Goal: Share content: Share content

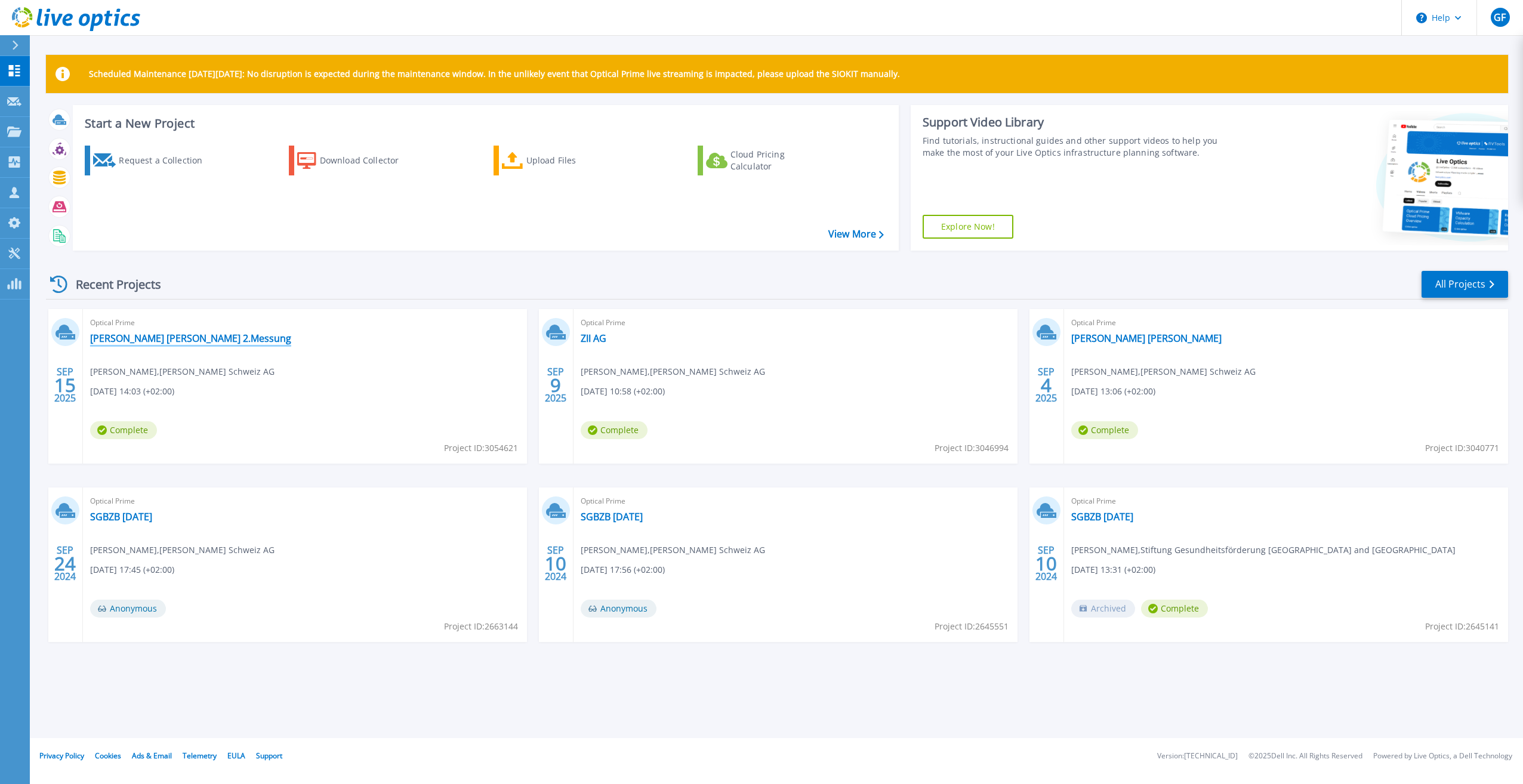
click at [166, 340] on link "[PERSON_NAME] [PERSON_NAME] 2.Messung" at bounding box center [191, 338] width 201 height 12
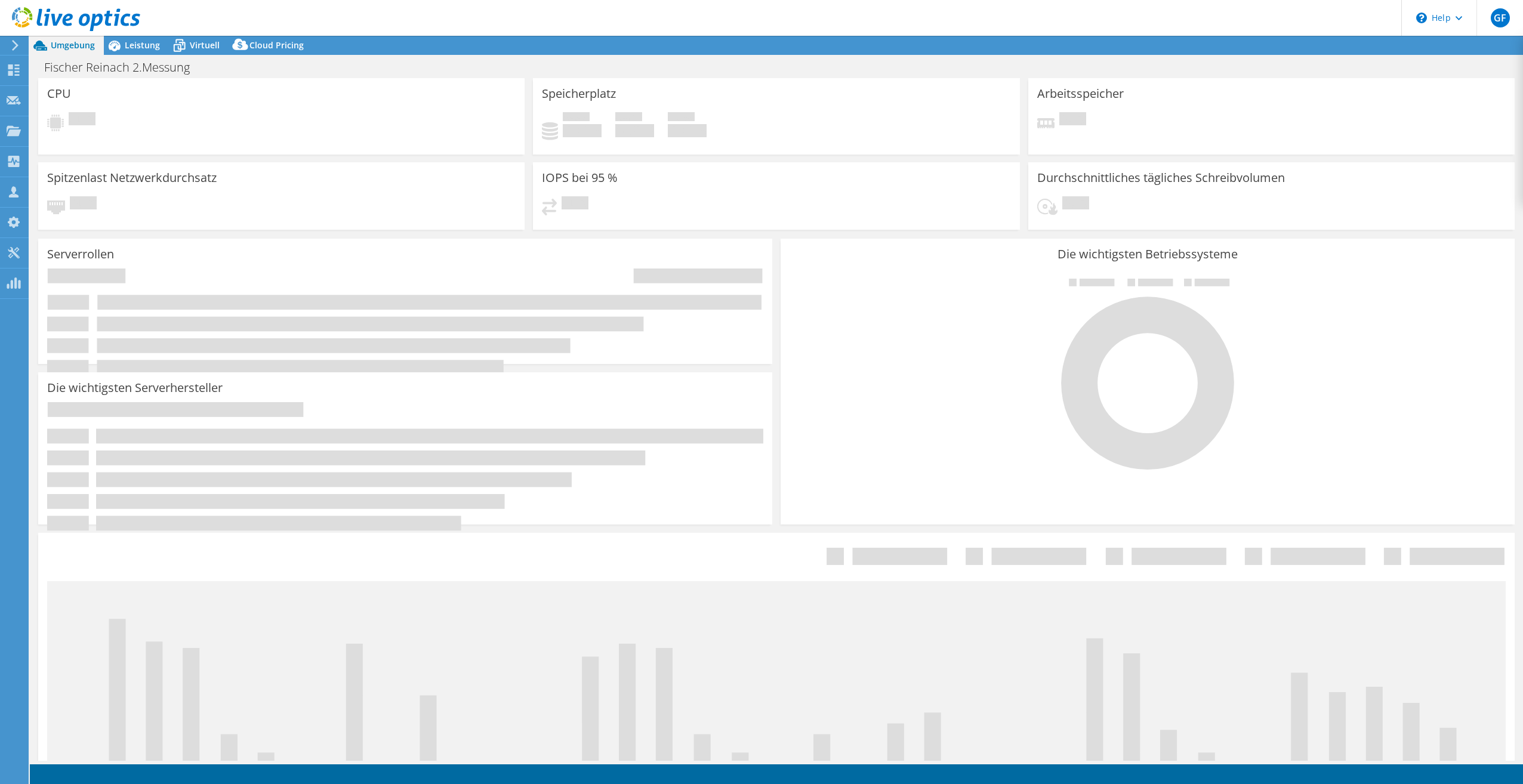
select select "USD"
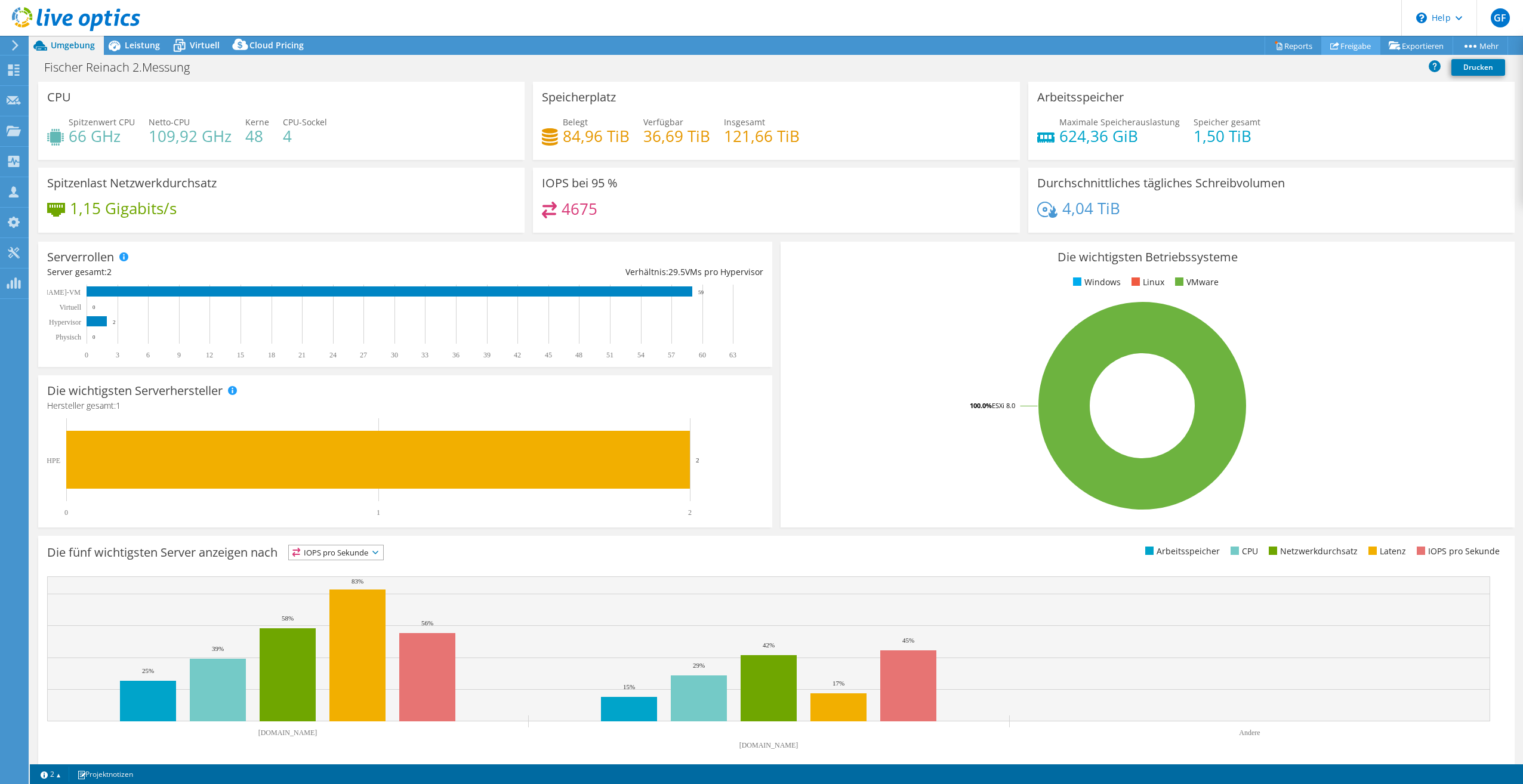
click at [1360, 45] on link "Freigabe" at bounding box center [1350, 46] width 59 height 19
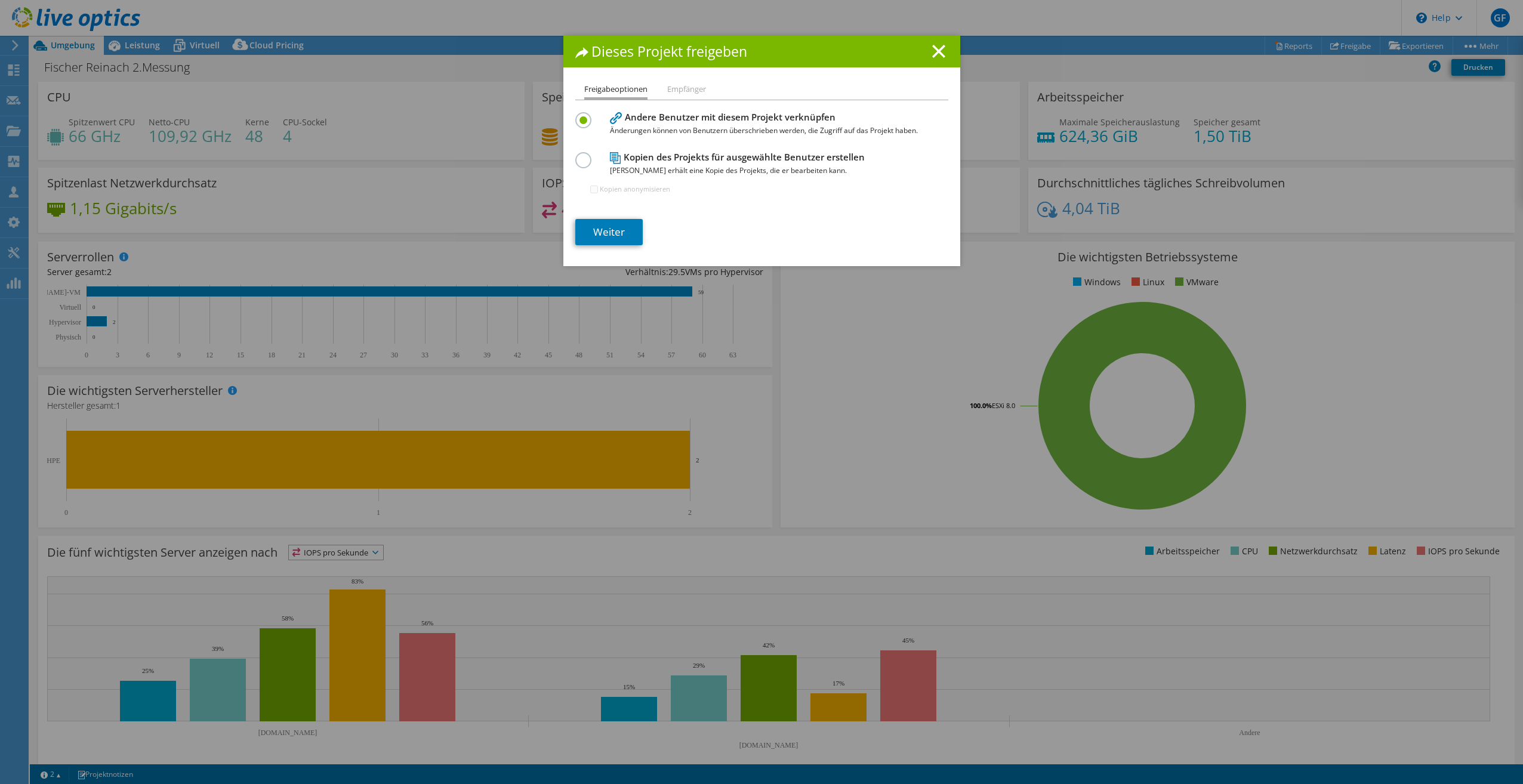
click at [577, 155] on label at bounding box center [585, 154] width 21 height 3
click at [0, 0] on input "radio" at bounding box center [0, 0] width 0 height 0
click at [589, 230] on link "Weiter" at bounding box center [608, 232] width 67 height 26
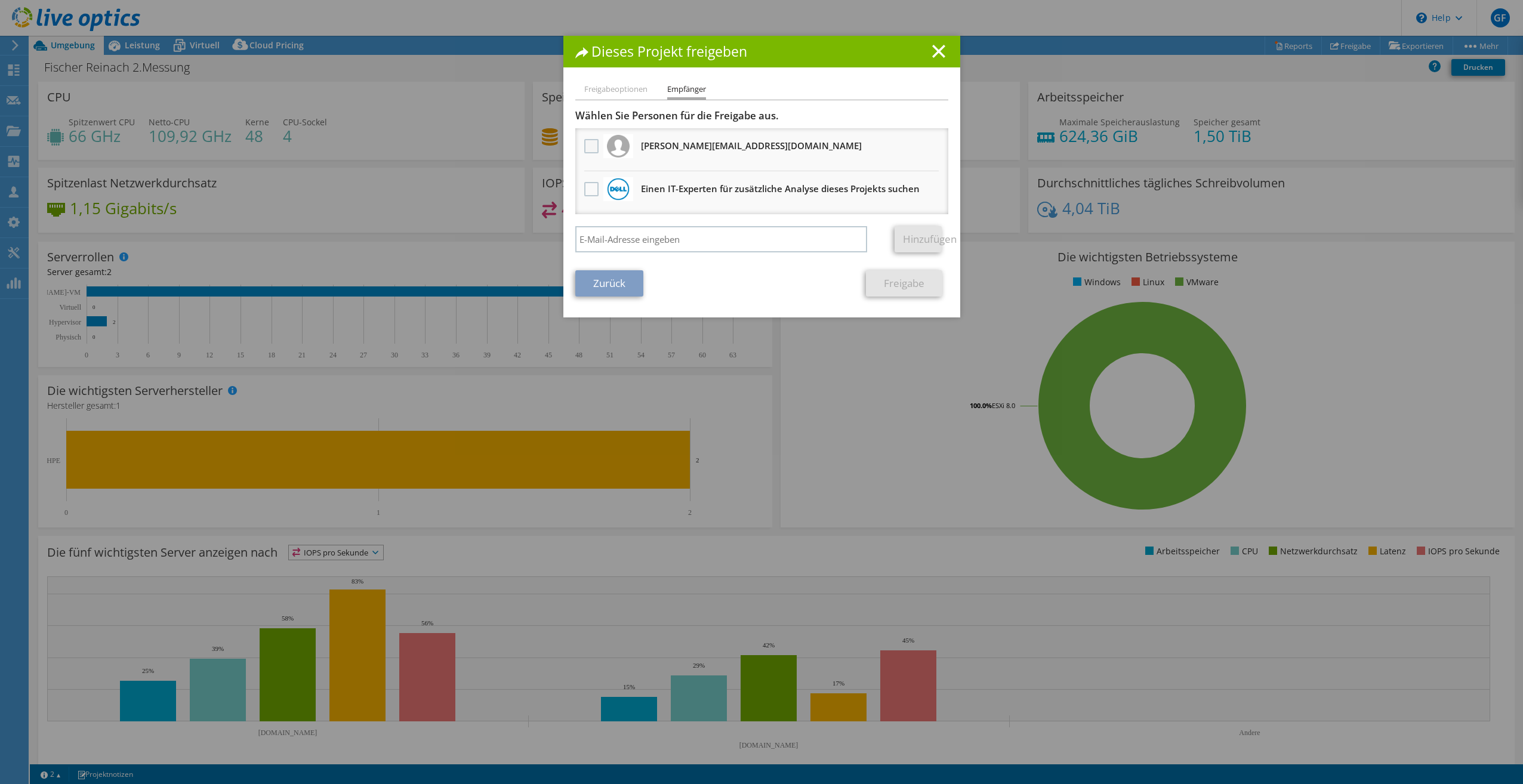
click at [584, 150] on label at bounding box center [593, 146] width 17 height 14
click at [0, 0] on input "checkbox" at bounding box center [0, 0] width 0 height 0
click at [900, 281] on link "Freigabe" at bounding box center [905, 283] width 77 height 26
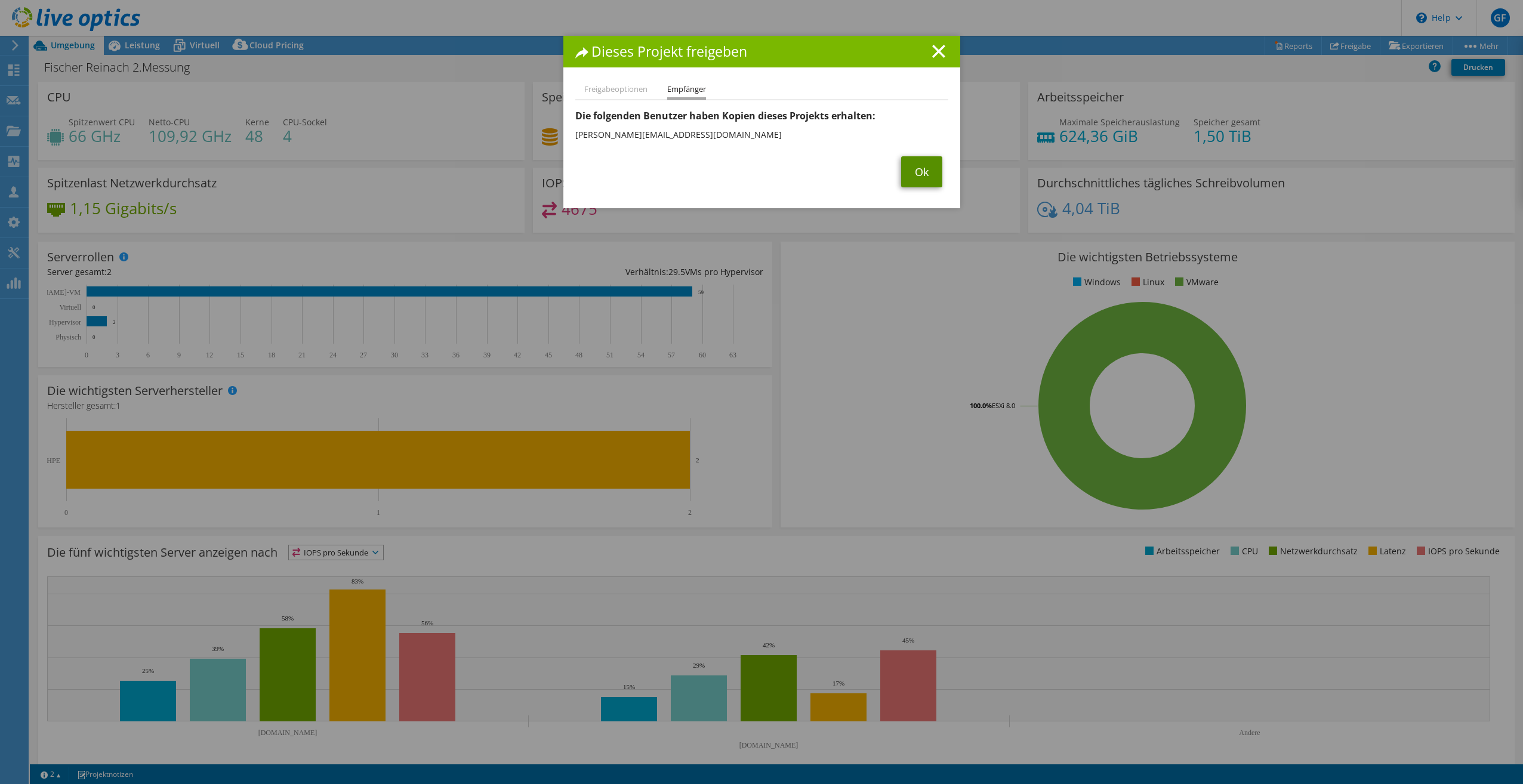
click at [912, 176] on link "Ok" at bounding box center [922, 172] width 41 height 31
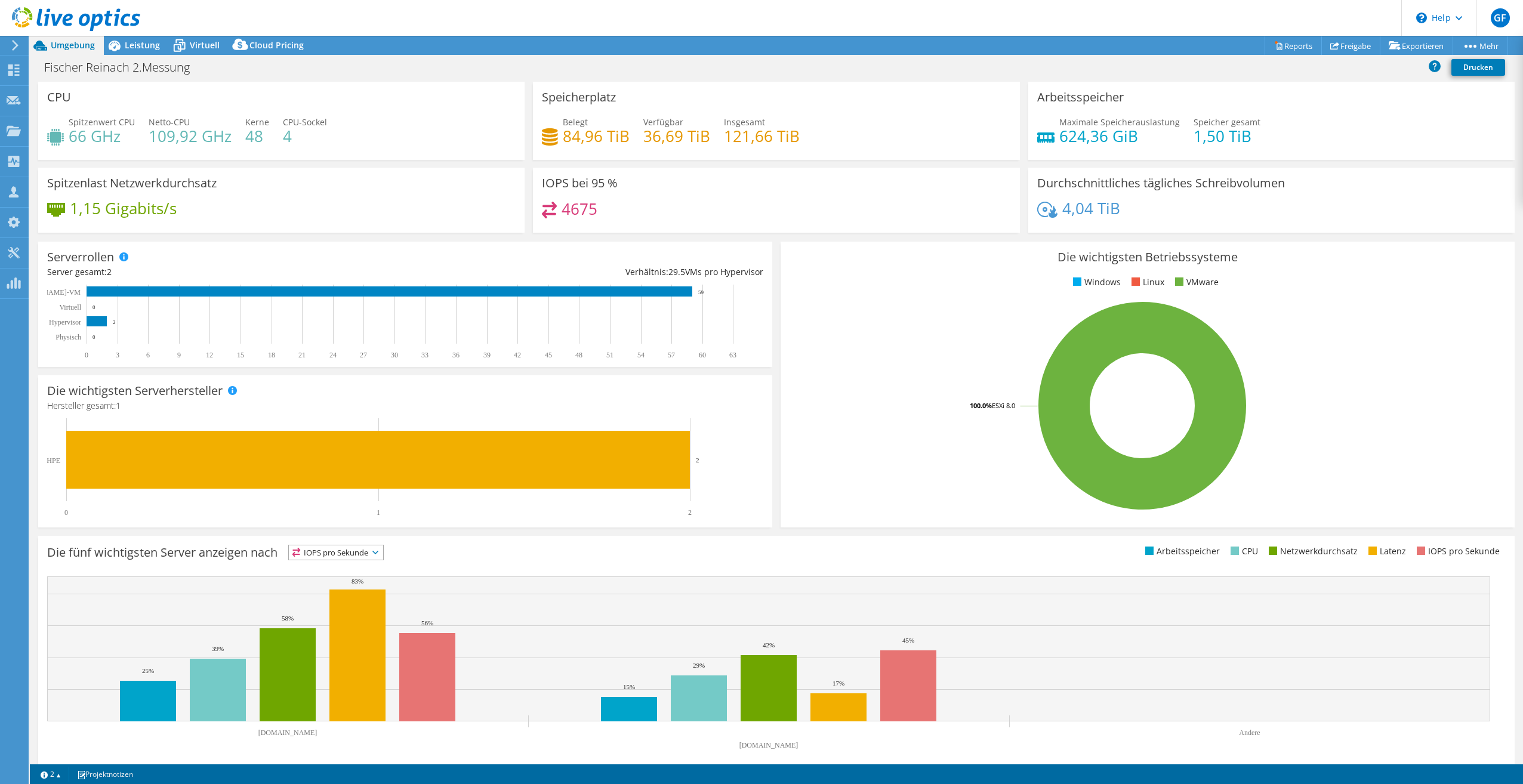
click at [377, 546] on span "IOPS pro Sekunde" at bounding box center [336, 552] width 95 height 14
click at [344, 619] on li "Netzwerkdurchsatz" at bounding box center [336, 618] width 95 height 17
click at [353, 553] on span "Netzwerkdurchsatz" at bounding box center [338, 552] width 99 height 14
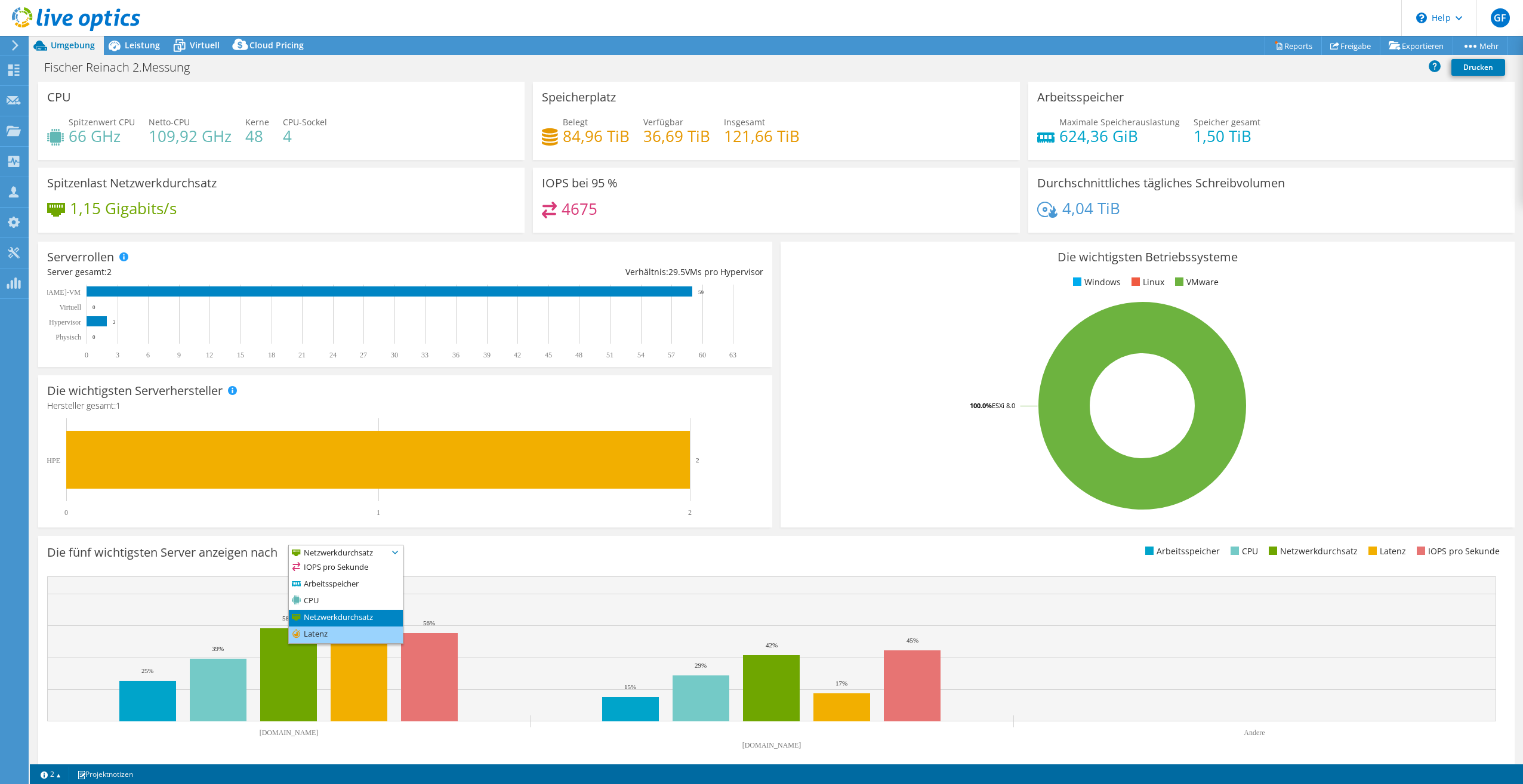
click at [341, 631] on li "Latenz" at bounding box center [346, 635] width 114 height 17
click at [355, 683] on rect at bounding box center [359, 655] width 57 height 132
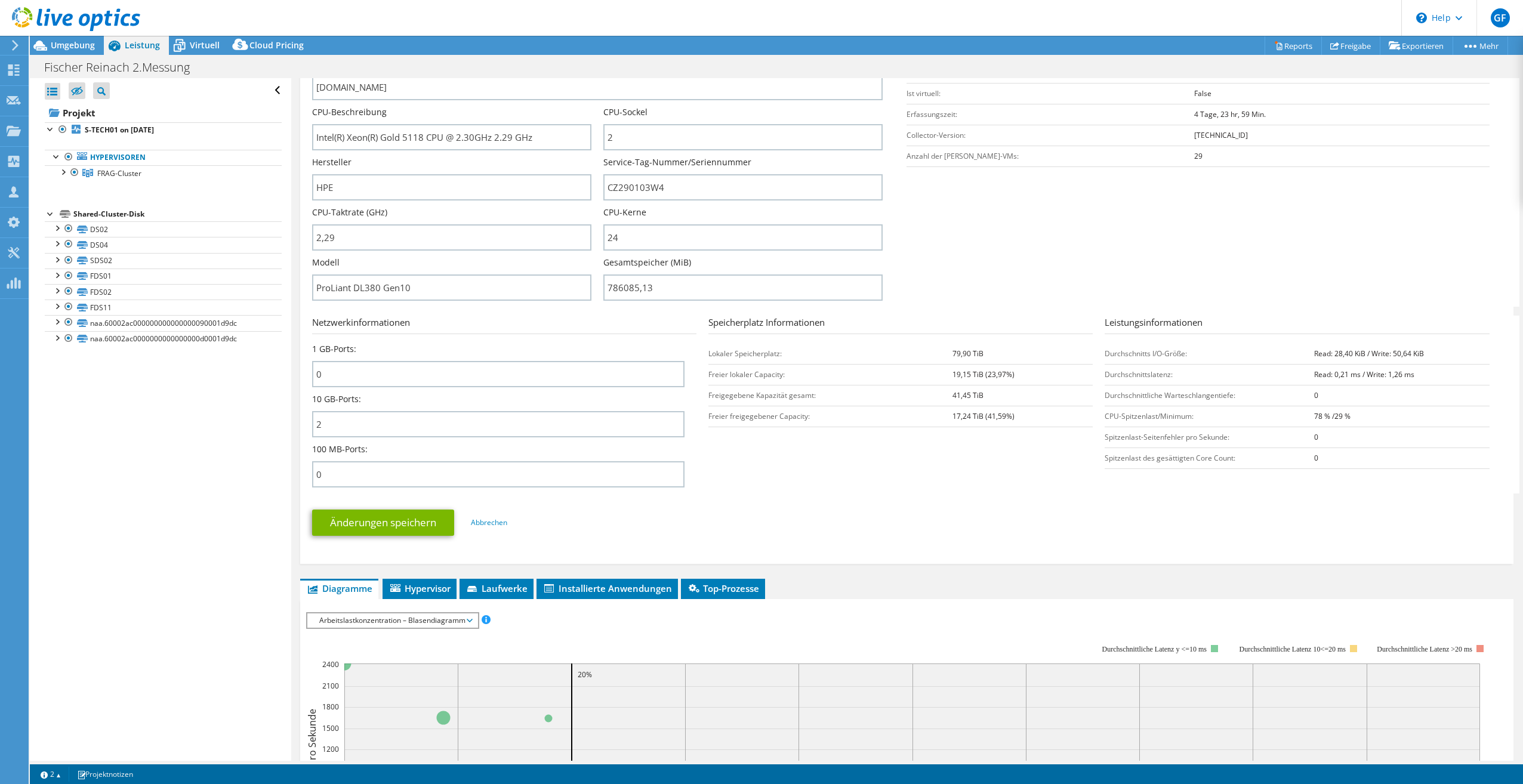
scroll to position [478, 0]
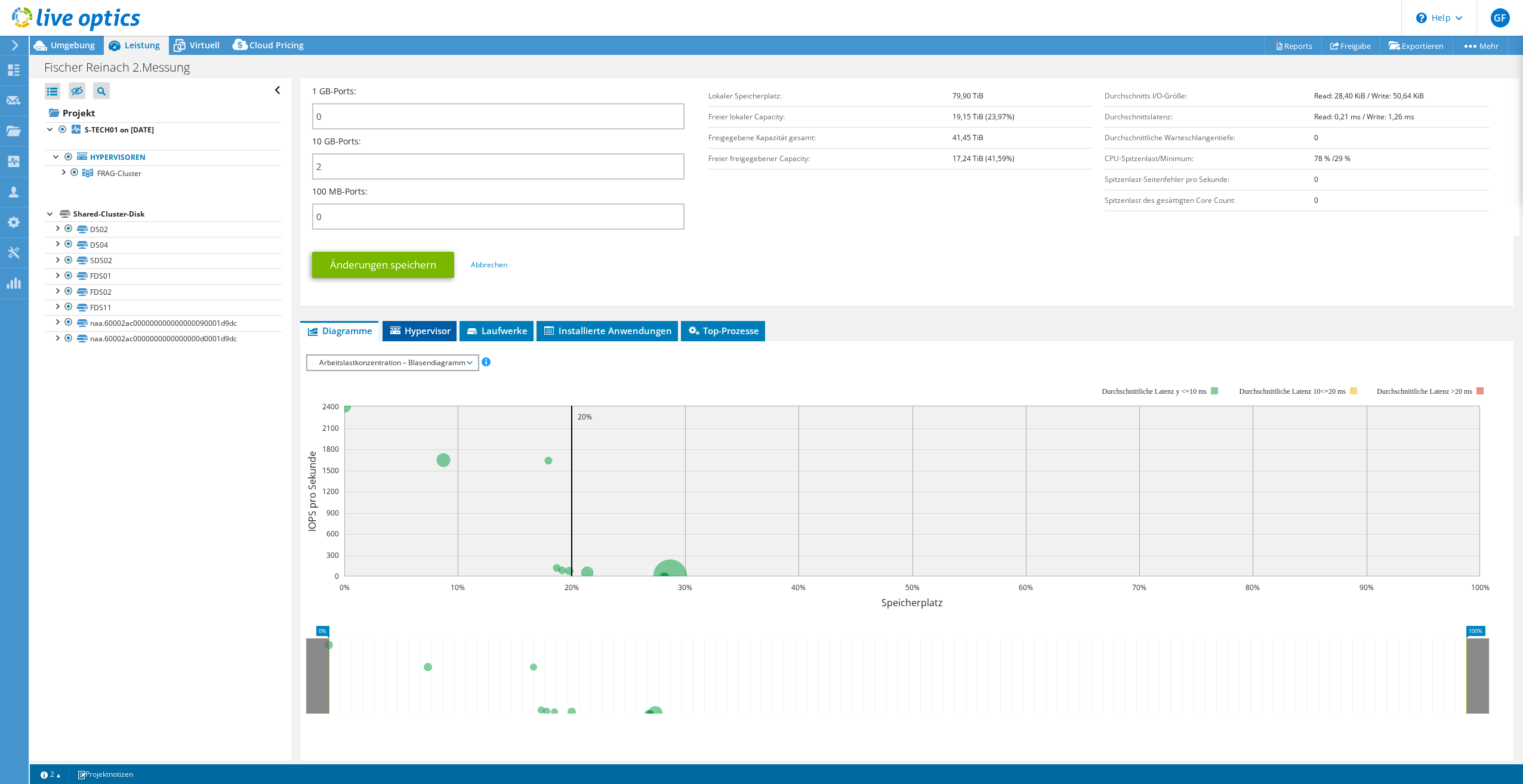
click at [422, 327] on span "Hypervisor" at bounding box center [419, 330] width 62 height 12
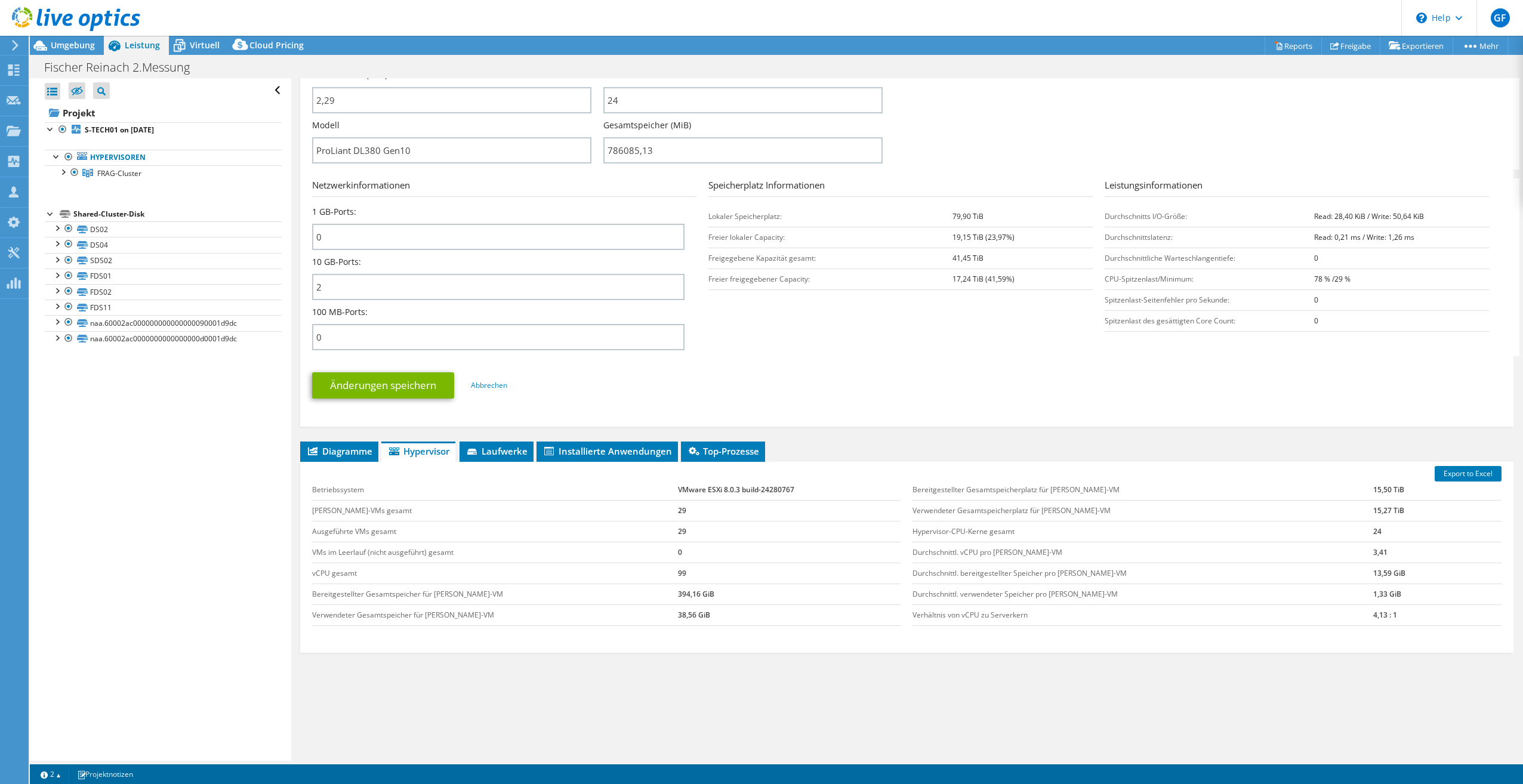
click at [496, 467] on div "Betriebssystem VMware ESXi 8.0.3 build-24280767 Gast-VMs gesamt 29 Ausgeführte …" at bounding box center [606, 552] width 601 height 170
click at [496, 455] on span "Laufwerke" at bounding box center [497, 451] width 62 height 12
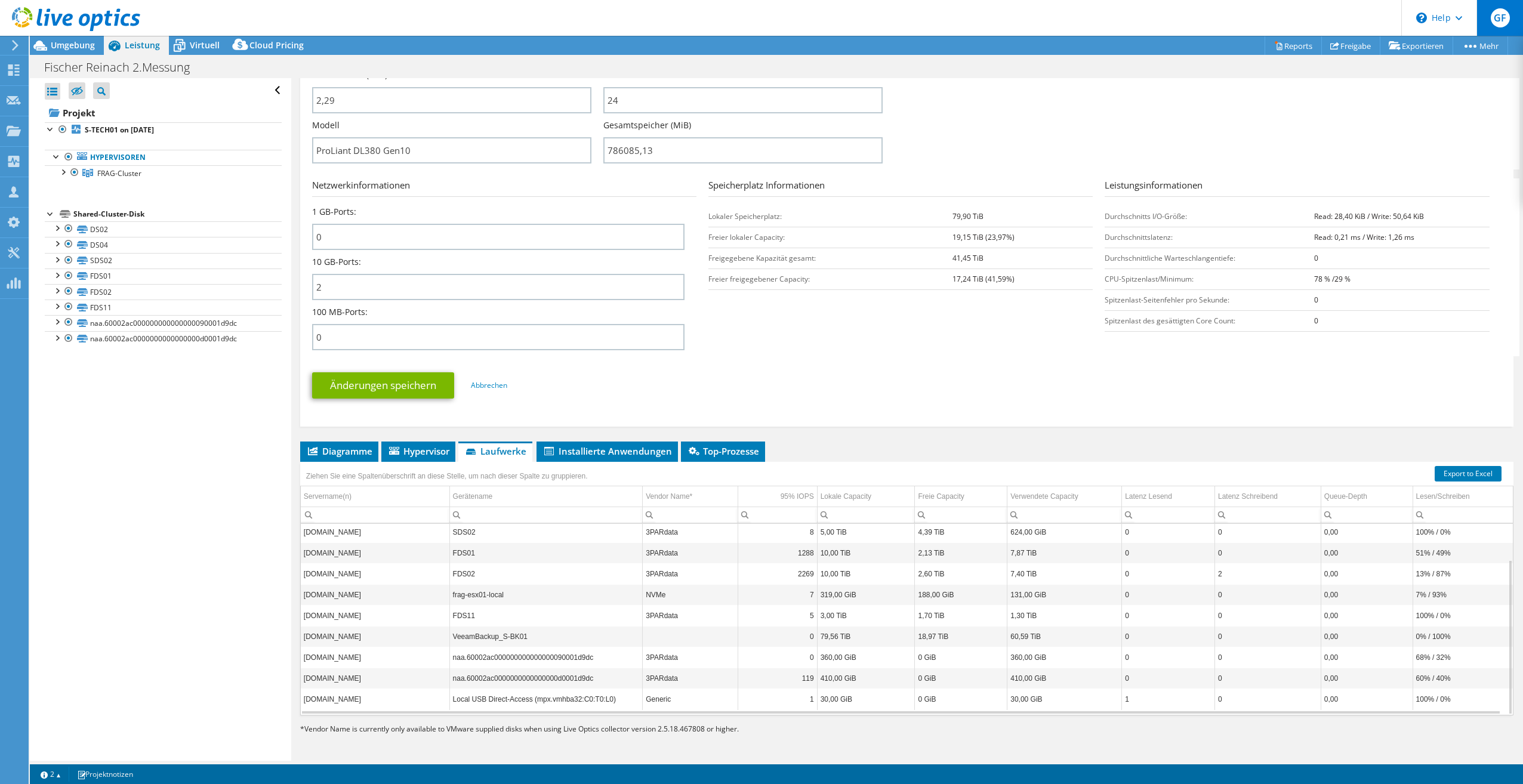
click at [1503, 17] on span "GF" at bounding box center [1500, 18] width 19 height 19
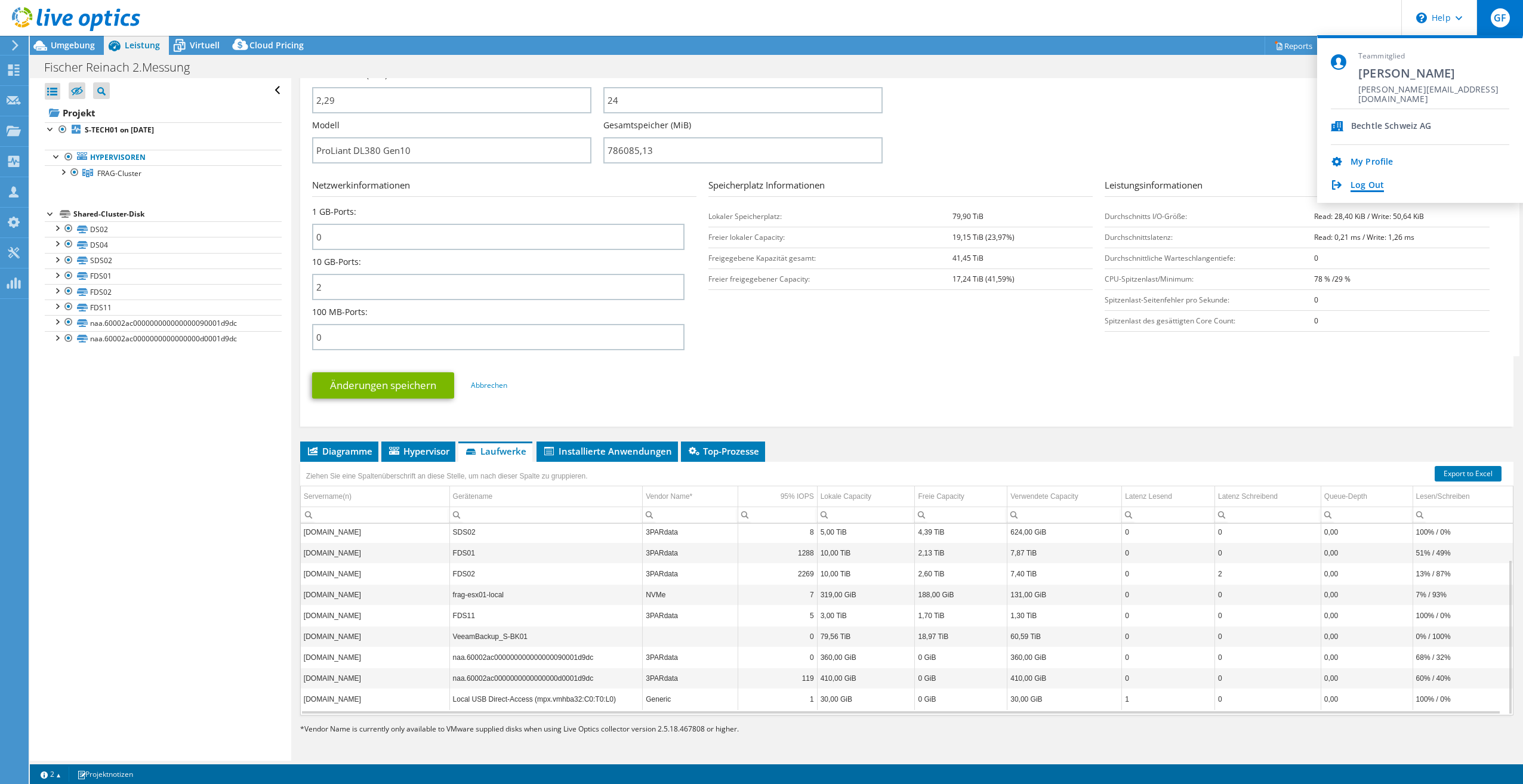
click at [1370, 184] on link "Log Out" at bounding box center [1367, 186] width 33 height 11
